Goal: Transaction & Acquisition: Purchase product/service

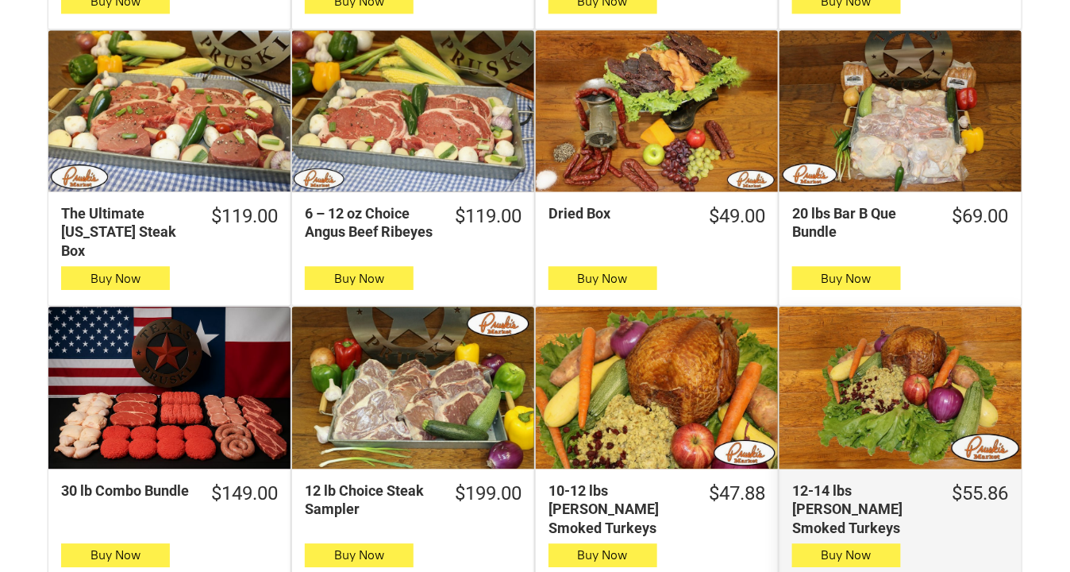
scroll to position [1112, 0]
